Goal: Find contact information: Find contact information

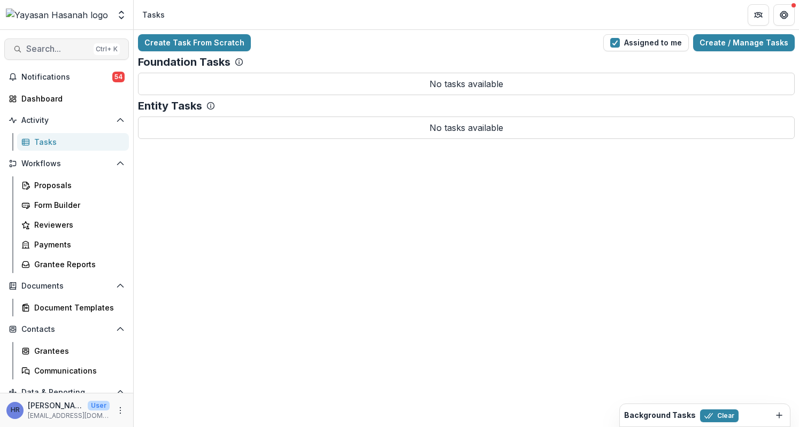
click at [64, 48] on span "Search..." at bounding box center [57, 49] width 63 height 10
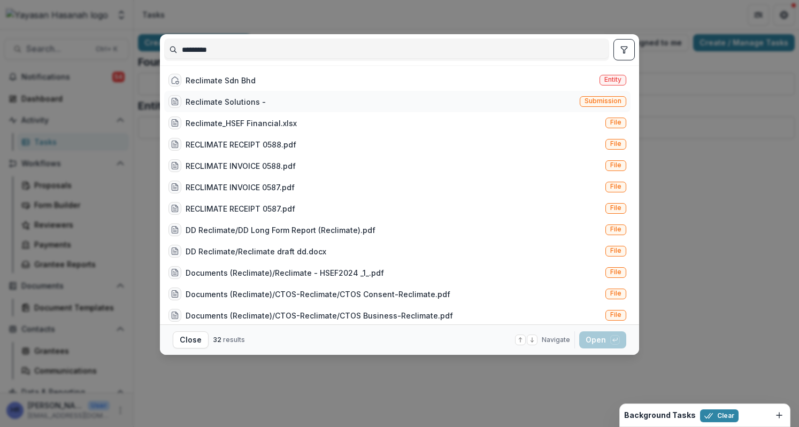
type input "*********"
click at [396, 100] on div "Reclimate Solutions - Submission" at bounding box center [397, 101] width 466 height 21
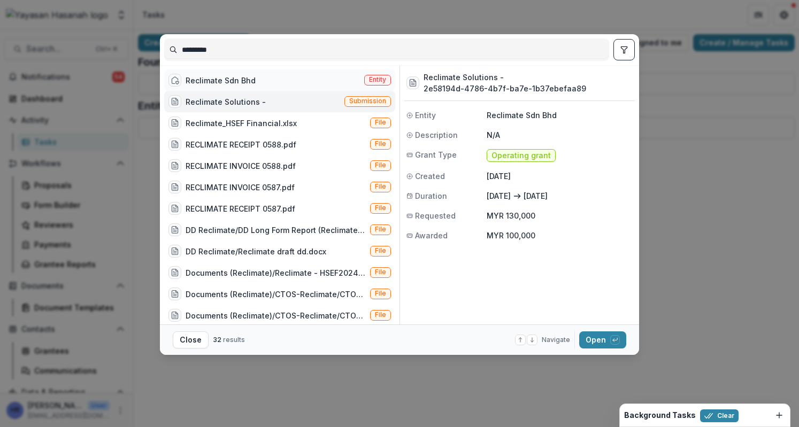
click at [269, 81] on div "Reclimate Sdn Bhd Entity" at bounding box center [279, 79] width 231 height 21
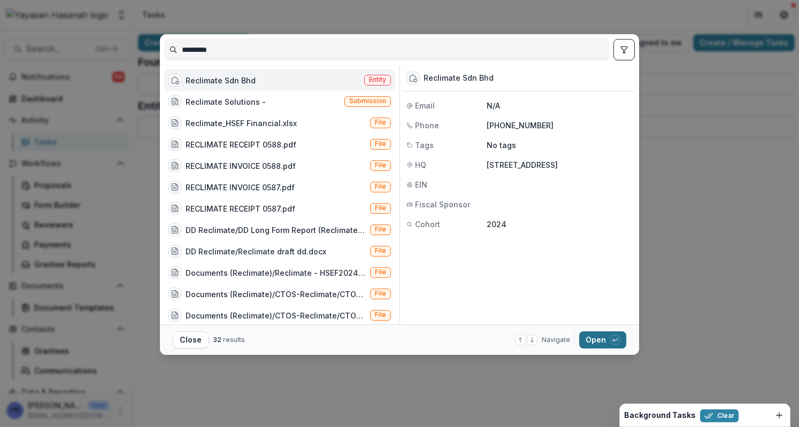
click at [597, 338] on button "Open with enter key" at bounding box center [602, 339] width 47 height 17
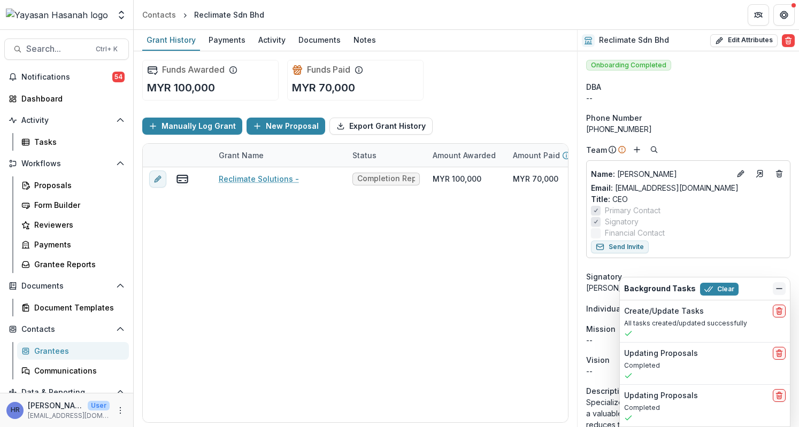
click at [776, 288] on icon "Dismiss" at bounding box center [778, 288] width 9 height 9
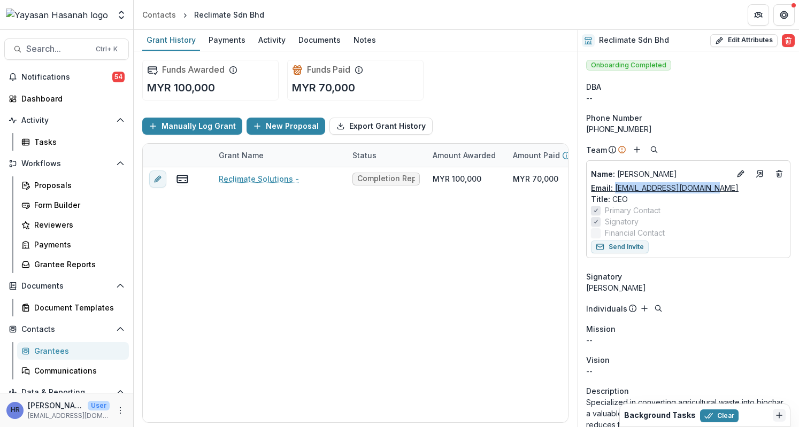
drag, startPoint x: 701, startPoint y: 188, endPoint x: 615, endPoint y: 188, distance: 86.1
click at [615, 188] on div "Email: [PERSON_NAME][EMAIL_ADDRESS][DOMAIN_NAME]" at bounding box center [688, 187] width 195 height 11
copy link "[EMAIL_ADDRESS][DOMAIN_NAME]"
click at [80, 49] on span "Search..." at bounding box center [57, 49] width 63 height 10
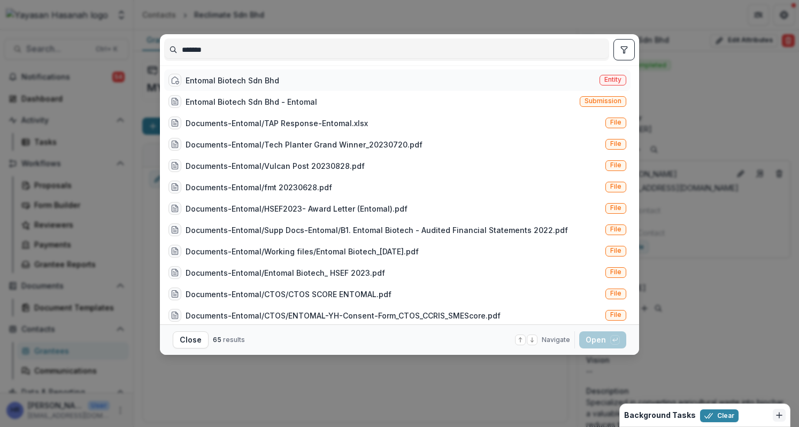
type input "*******"
click at [238, 74] on div "Entomal Biotech Sdn Bhd" at bounding box center [223, 80] width 111 height 13
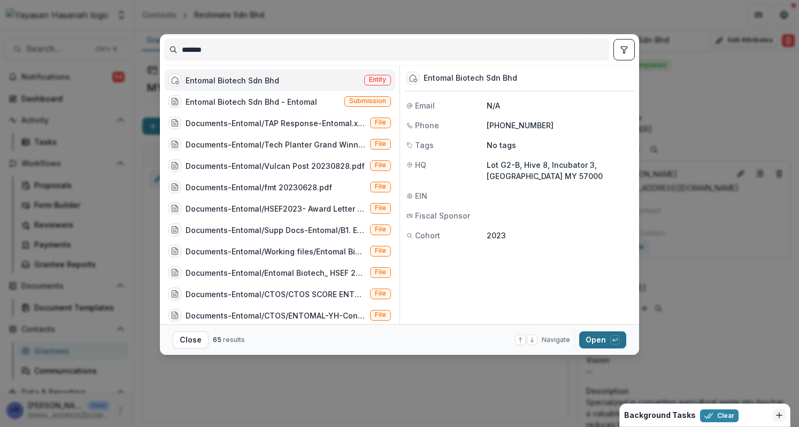
click at [591, 335] on button "Open with enter key" at bounding box center [602, 339] width 47 height 17
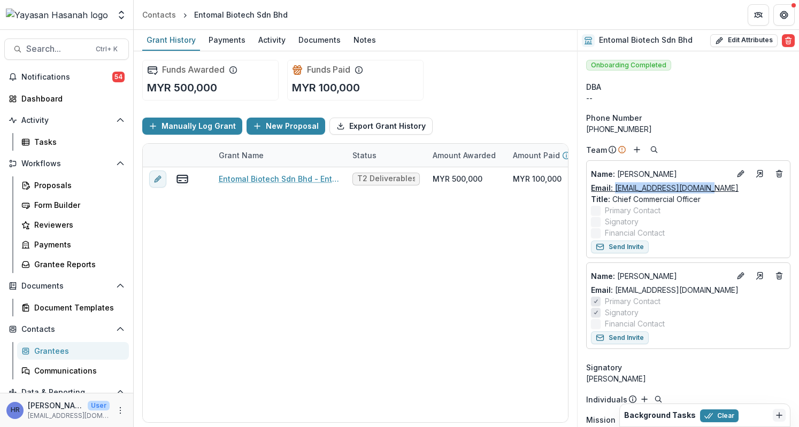
drag, startPoint x: 716, startPoint y: 186, endPoint x: 614, endPoint y: 189, distance: 102.1
click at [614, 189] on div "Email: [PERSON_NAME][EMAIL_ADDRESS][DOMAIN_NAME]" at bounding box center [688, 187] width 195 height 11
copy link "[EMAIL_ADDRESS][DOMAIN_NAME]"
